Goal: Find contact information: Find contact information

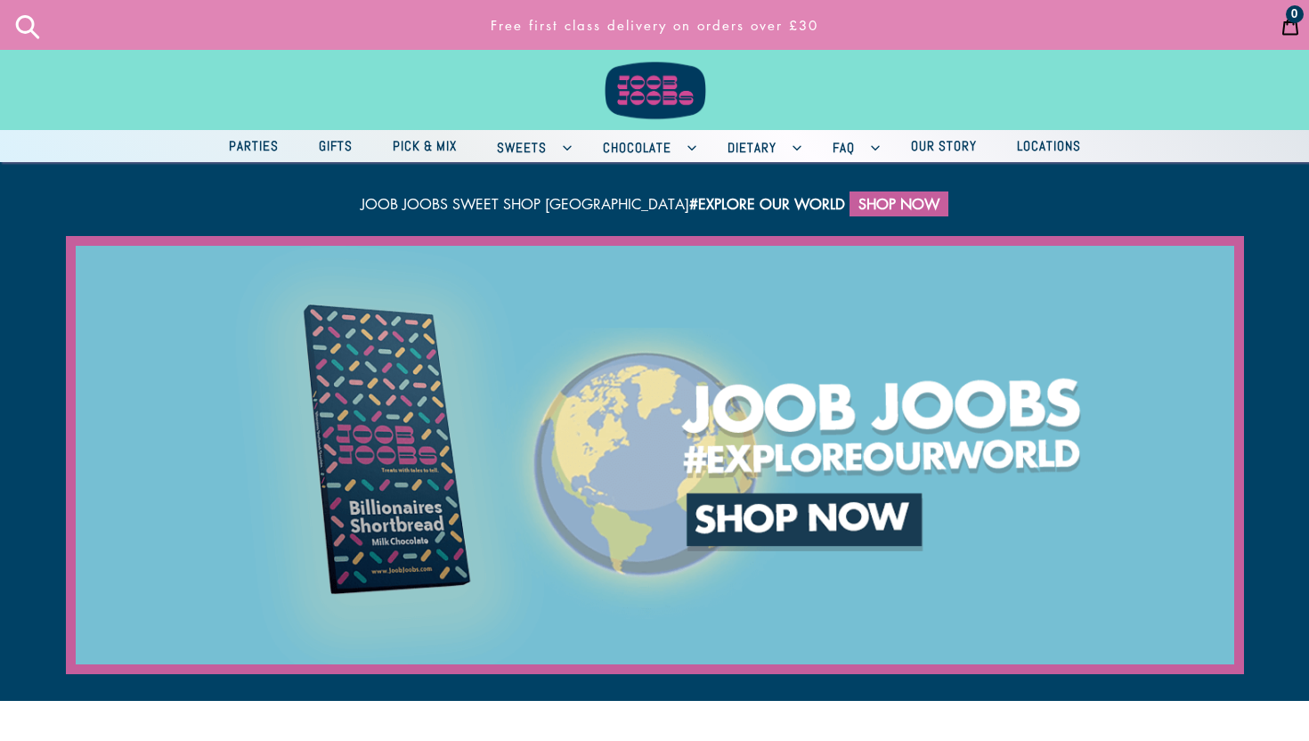
click at [549, 150] on span "Sweets" at bounding box center [522, 147] width 68 height 22
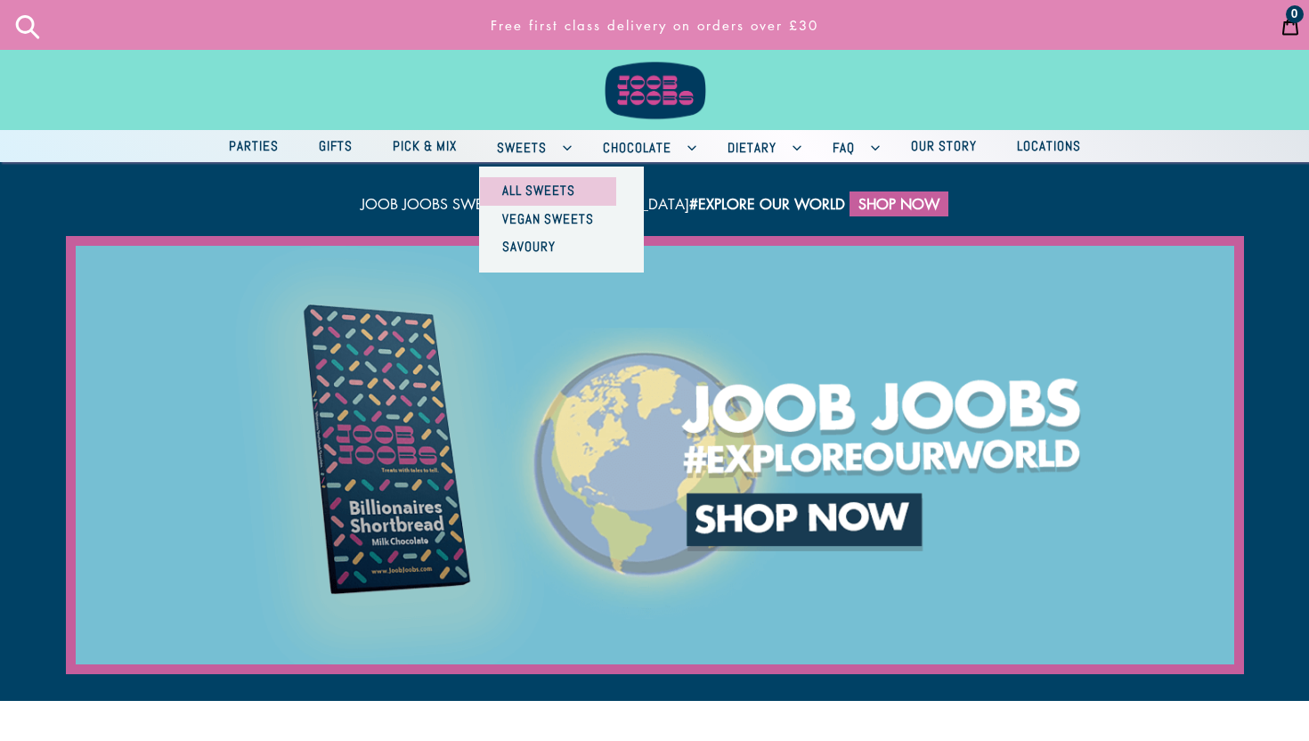
click at [549, 193] on span "All Sweets" at bounding box center [538, 190] width 91 height 22
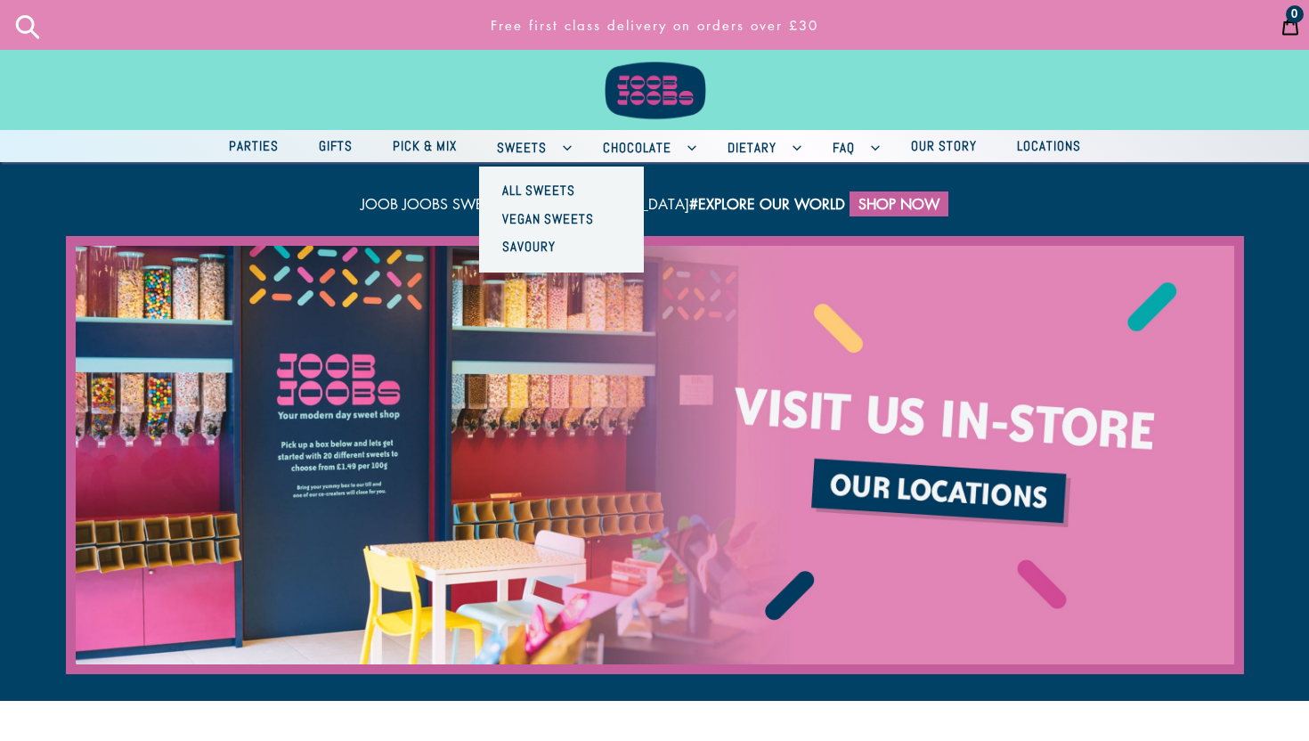
click at [936, 150] on span "Our Story" at bounding box center [944, 145] width 84 height 22
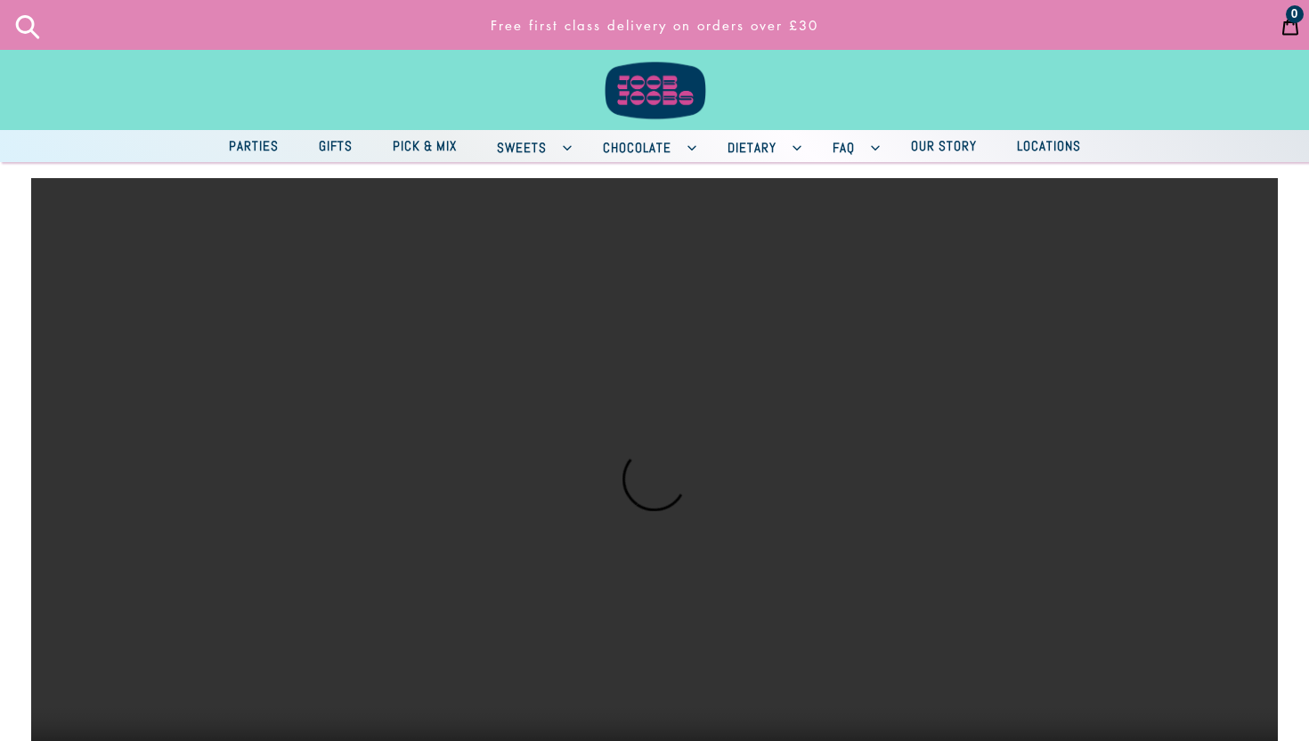
scroll to position [26, 0]
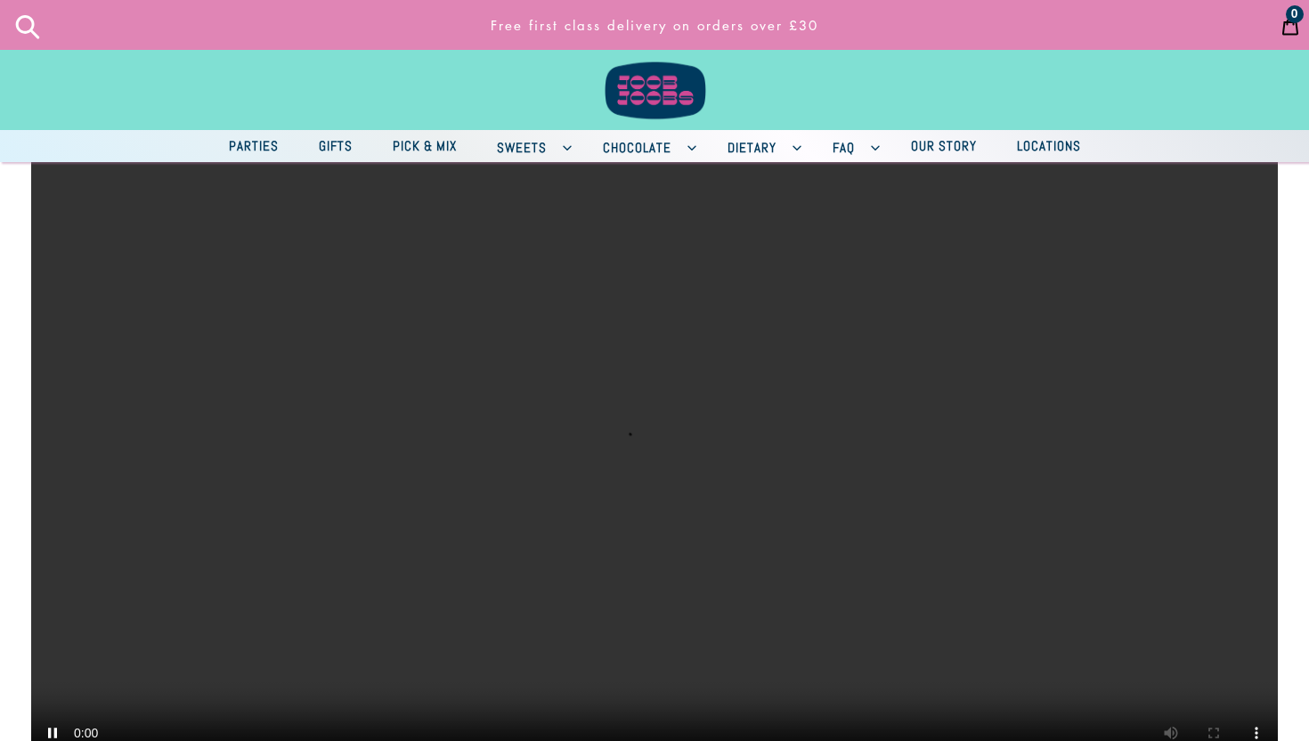
click at [1013, 142] on span "Locations" at bounding box center [1049, 145] width 82 height 22
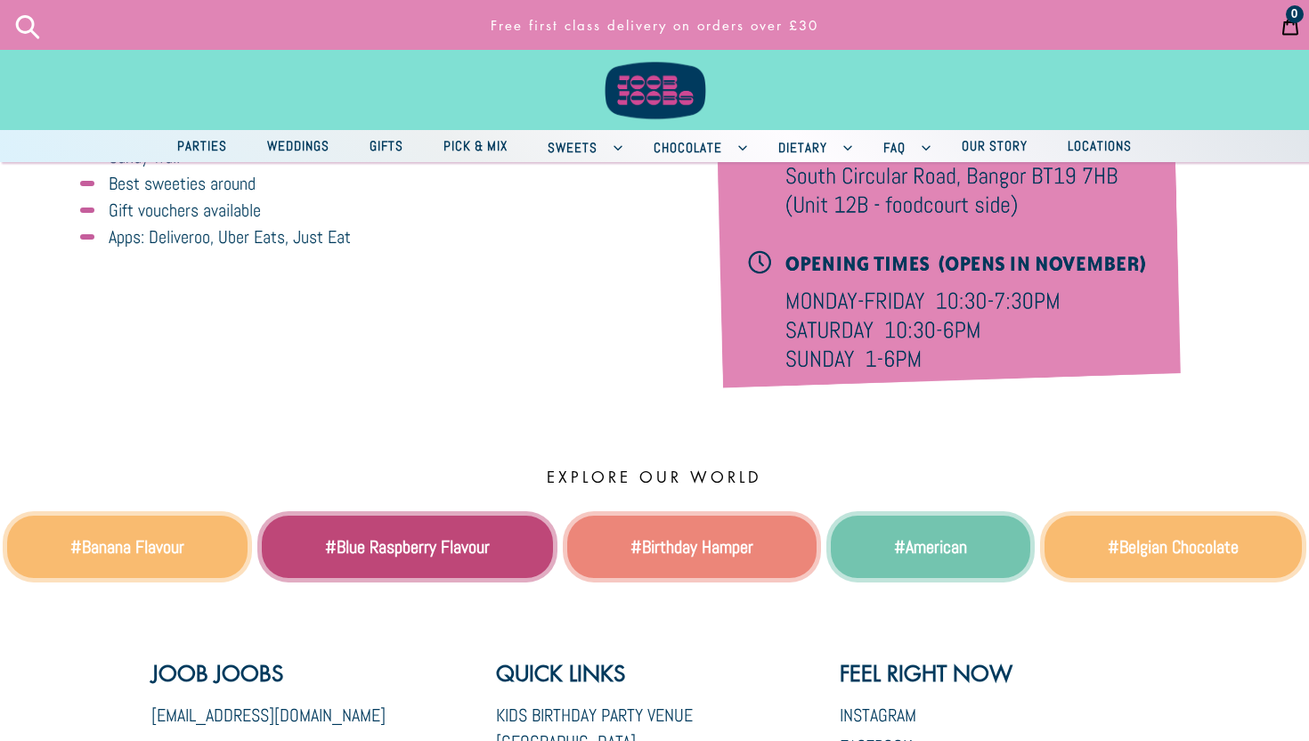
scroll to position [2058, 0]
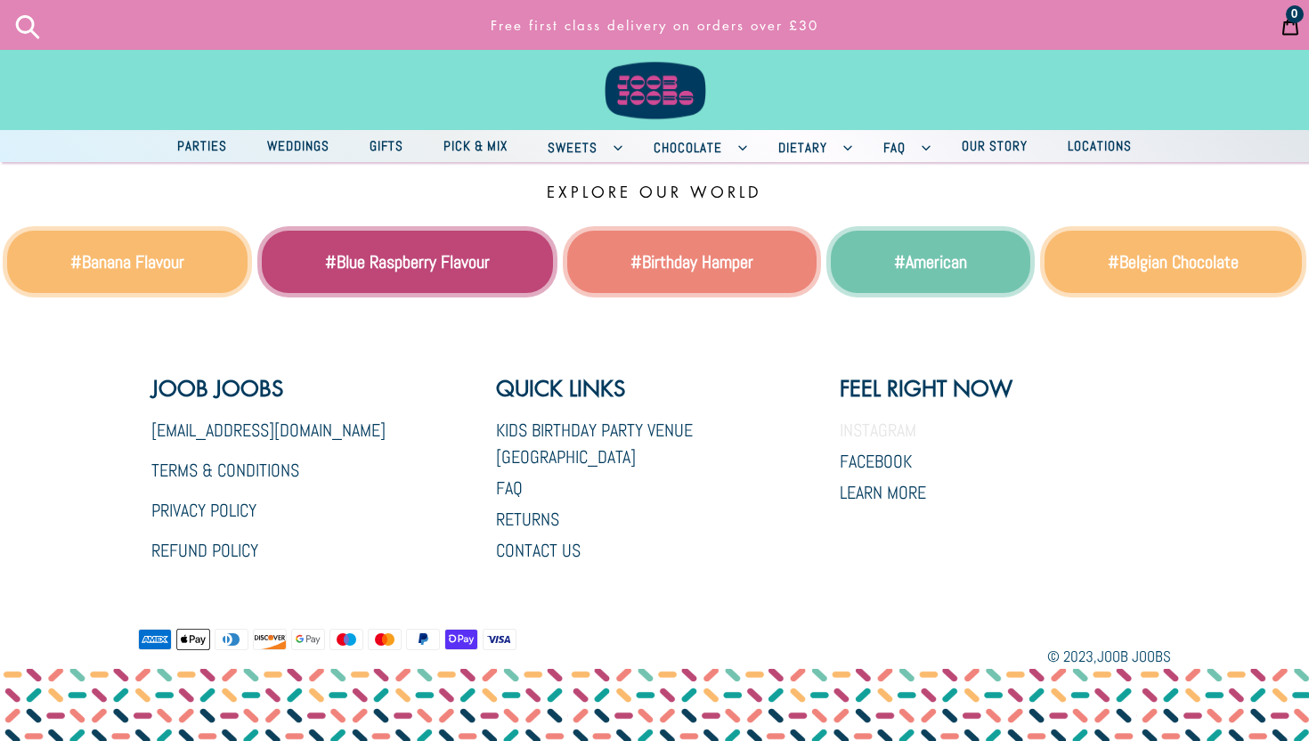
click at [861, 418] on link "Instagram" at bounding box center [878, 429] width 77 height 23
click at [864, 418] on link "Instagram" at bounding box center [878, 429] width 77 height 23
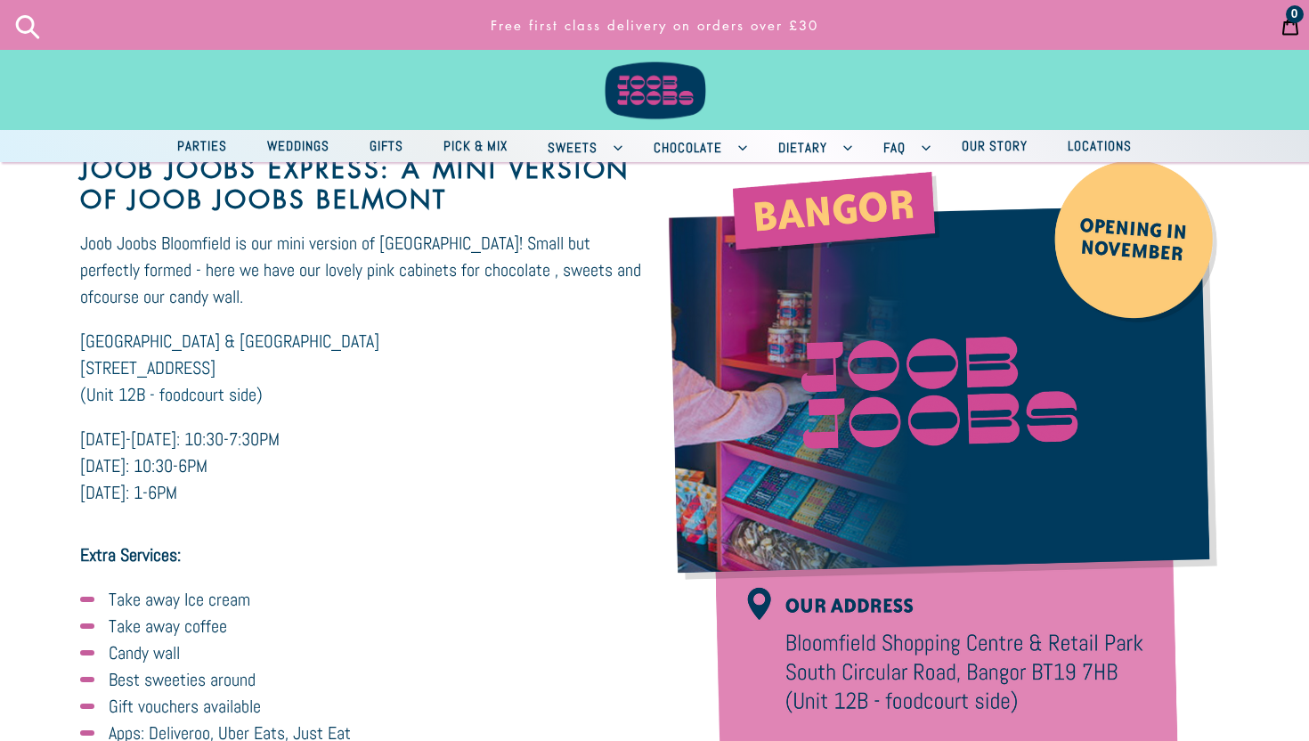
scroll to position [1281, 0]
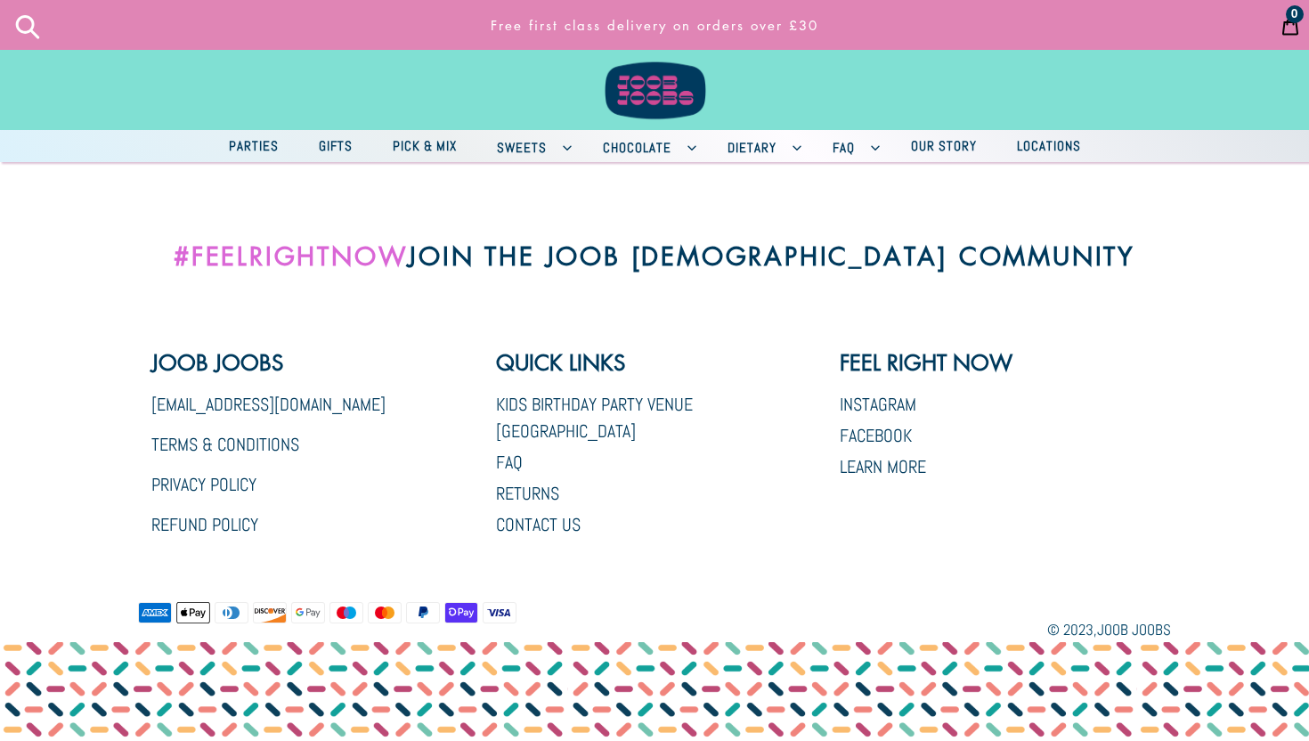
scroll to position [3439, 0]
click at [550, 513] on link "Contact Us" at bounding box center [538, 524] width 85 height 23
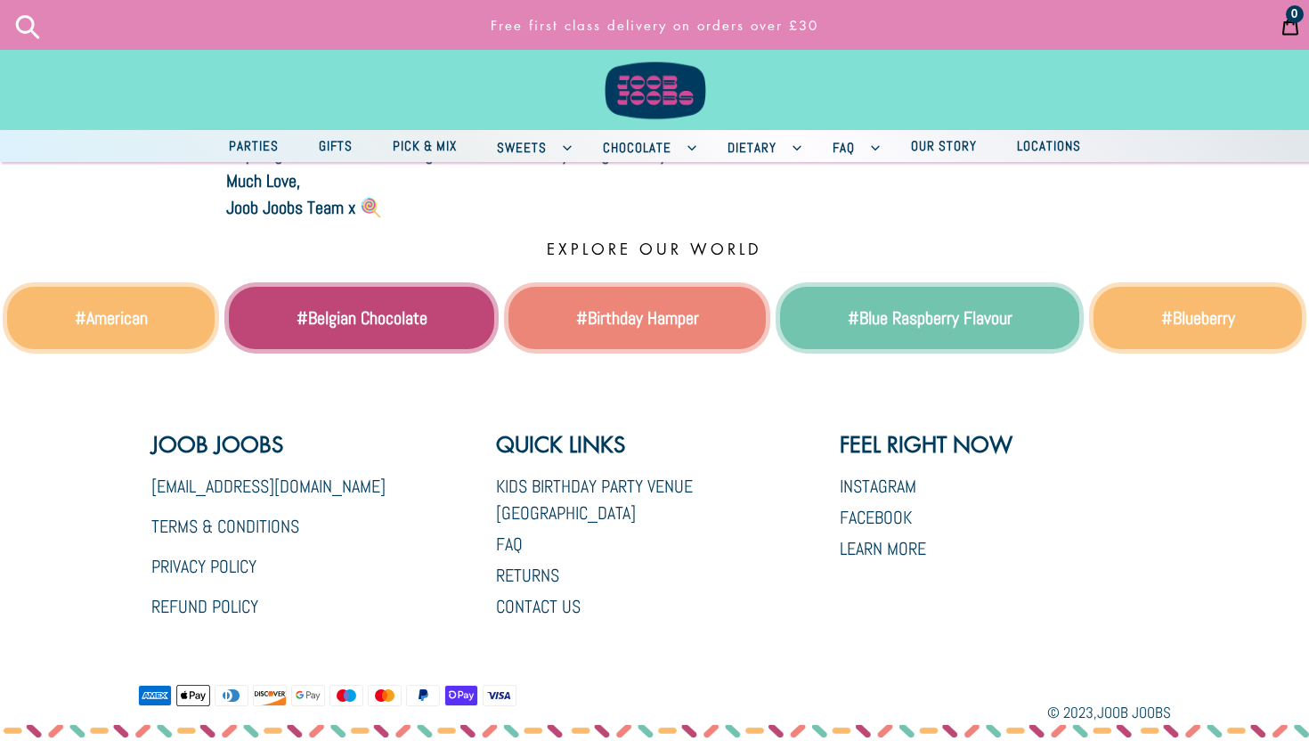
scroll to position [403, 0]
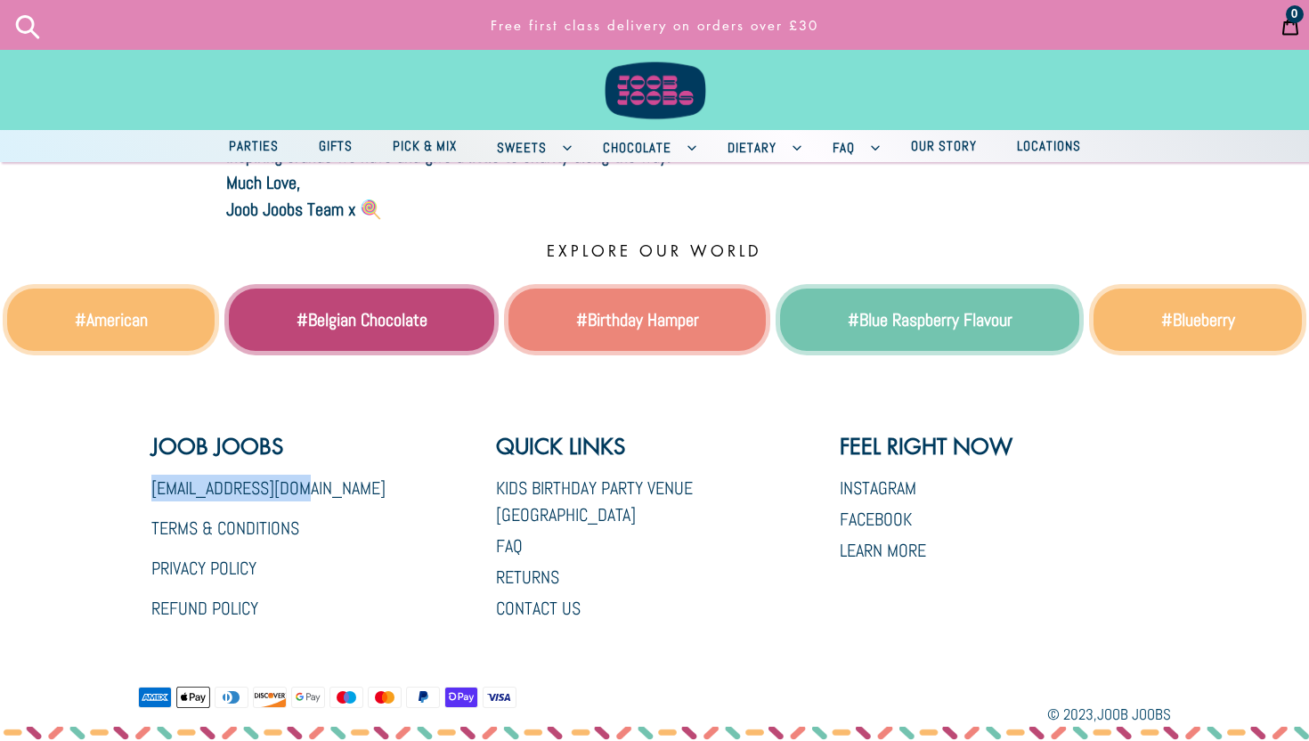
drag, startPoint x: 121, startPoint y: 469, endPoint x: 346, endPoint y: 484, distance: 225.8
click at [346, 484] on div "Explore our world #American #Belgian Chocolate #Birthday Hamper #Blue Raspberry…" at bounding box center [654, 495] width 1309 height 661
copy link "[EMAIL_ADDRESS][DOMAIN_NAME]"
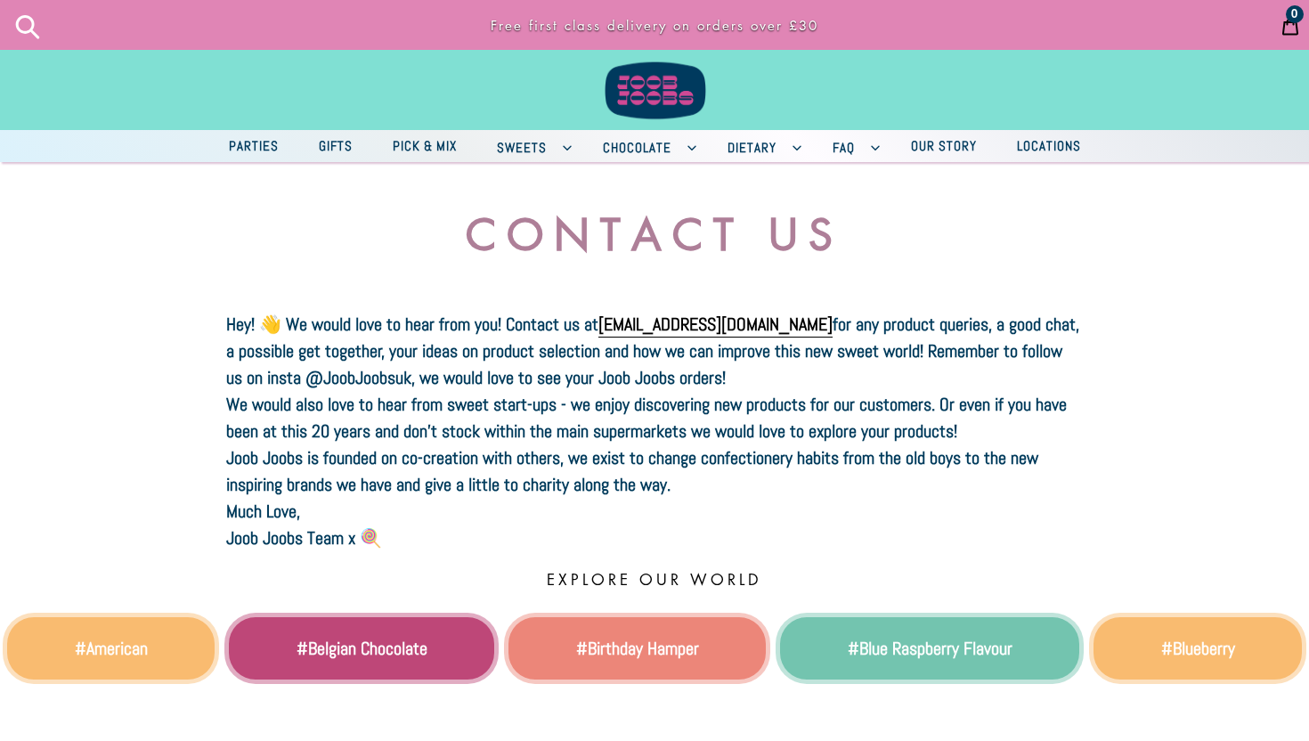
scroll to position [0, 0]
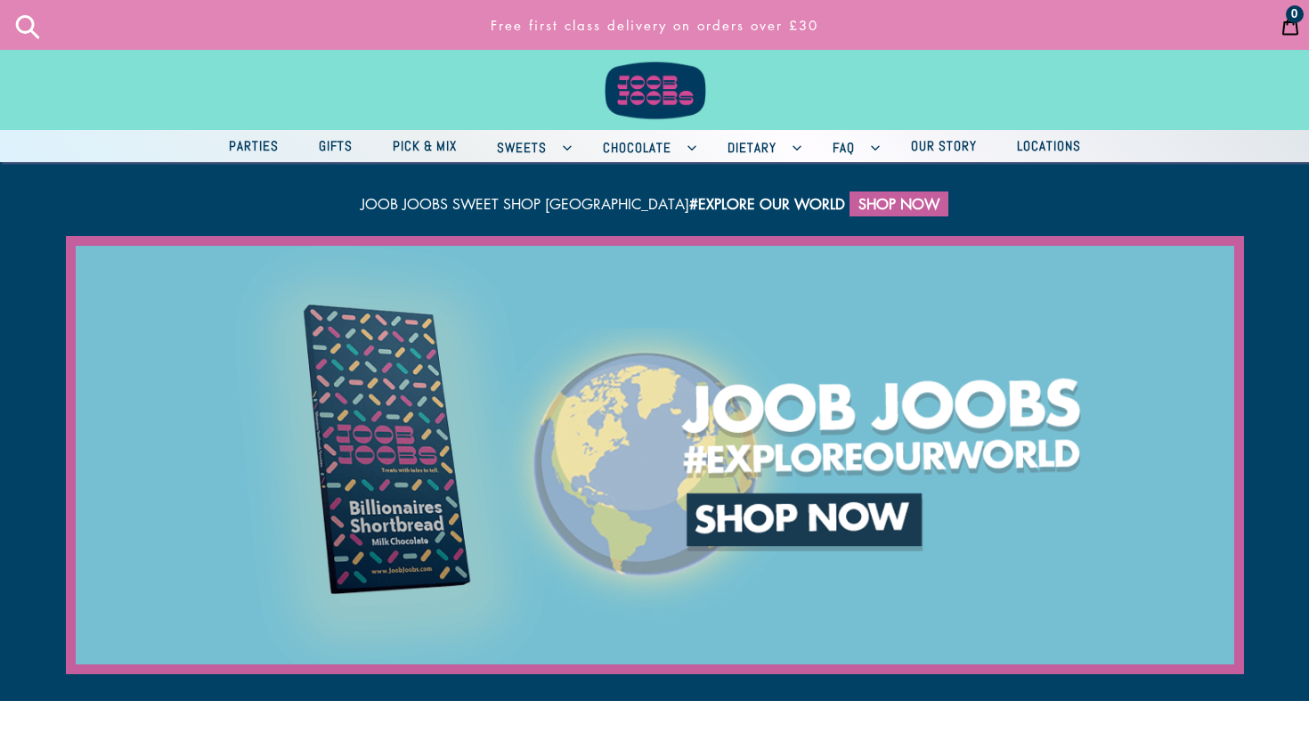
click at [389, 108] on link at bounding box center [654, 65] width 1309 height 130
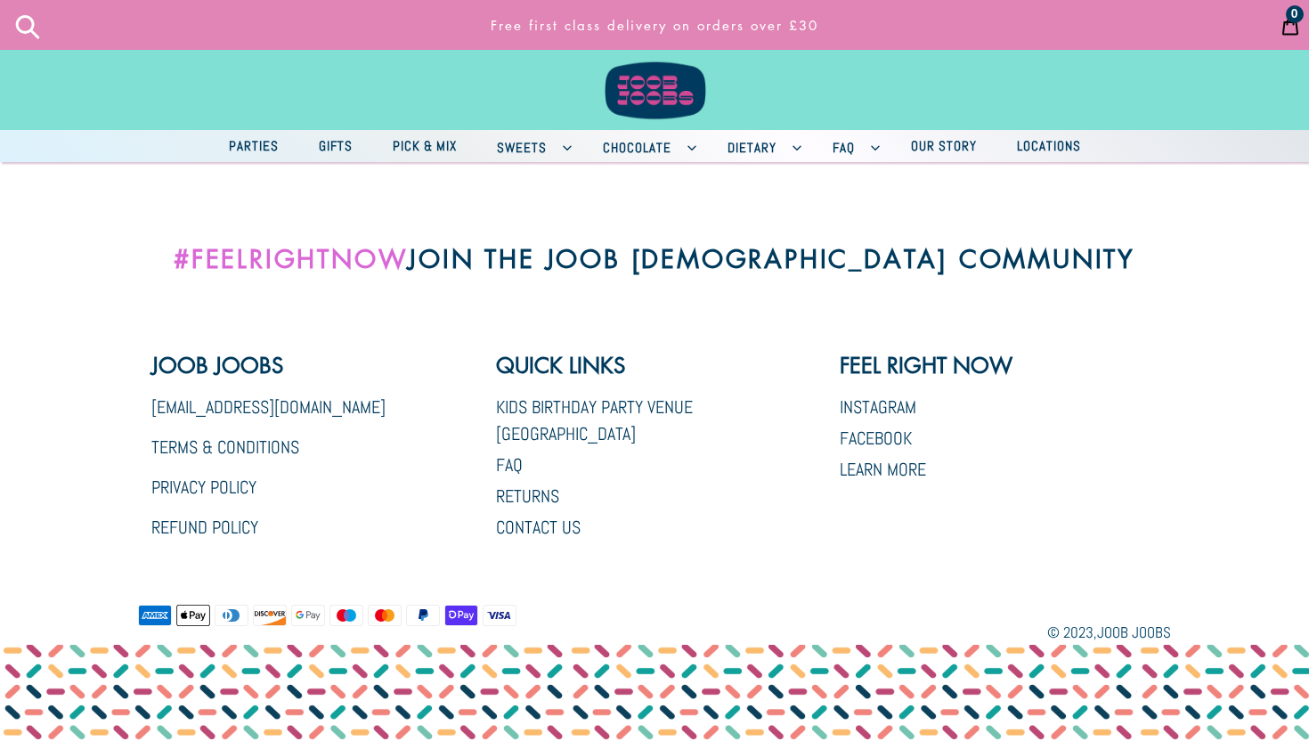
scroll to position [3439, 0]
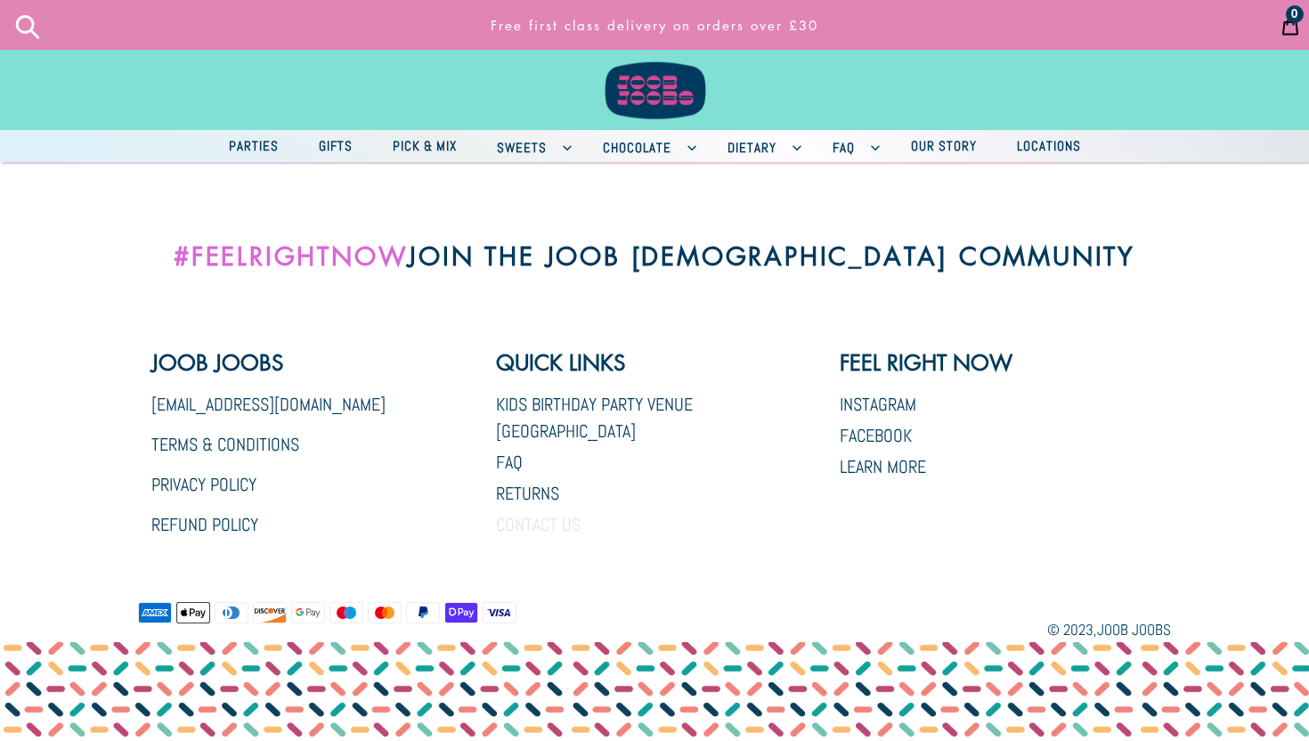
click at [547, 513] on link "Contact Us" at bounding box center [538, 524] width 85 height 23
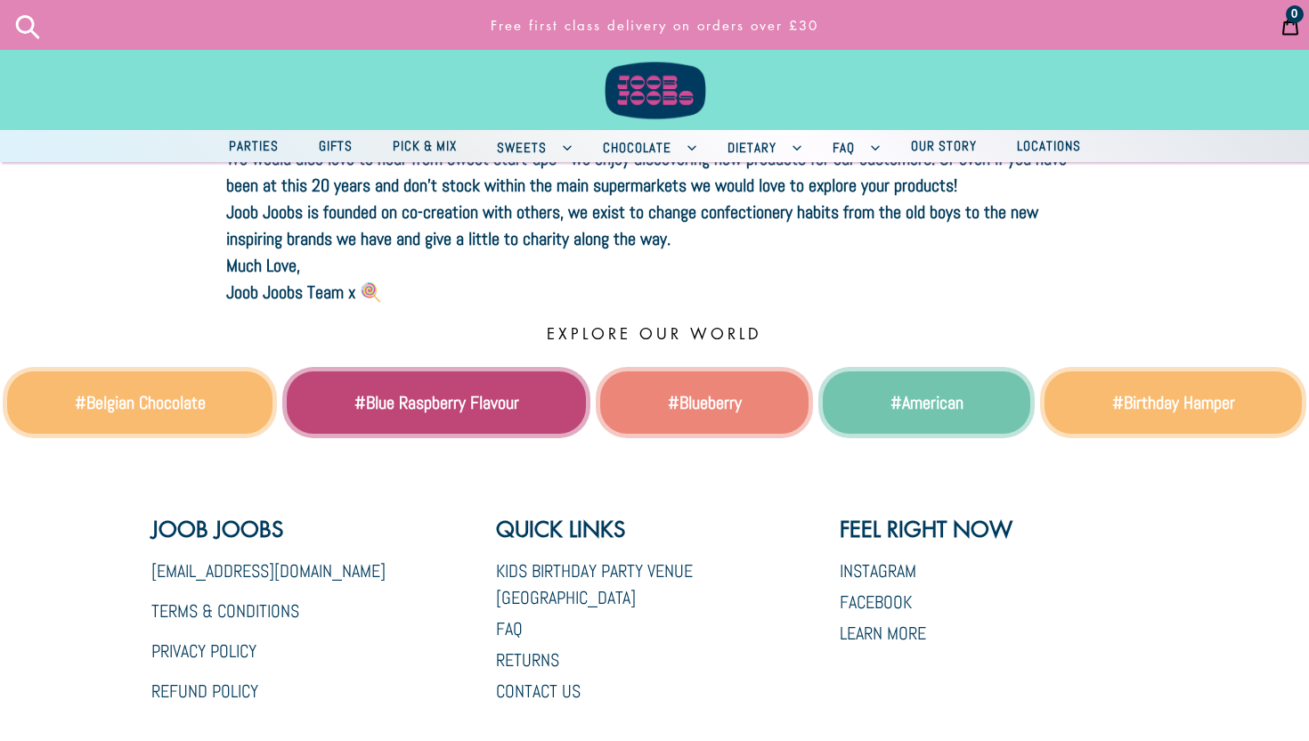
scroll to position [488, 0]
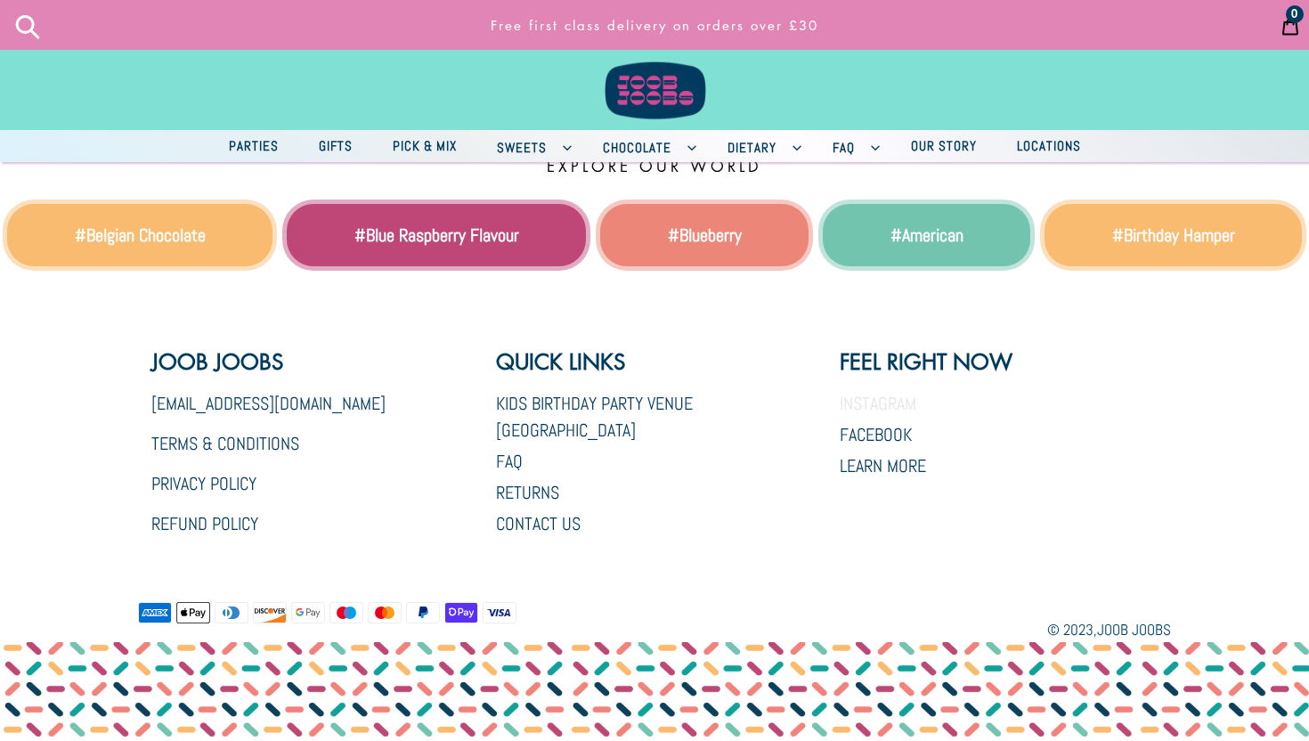
click at [875, 409] on link "Instagram" at bounding box center [878, 403] width 77 height 23
